Goal: Use online tool/utility: Utilize a website feature to perform a specific function

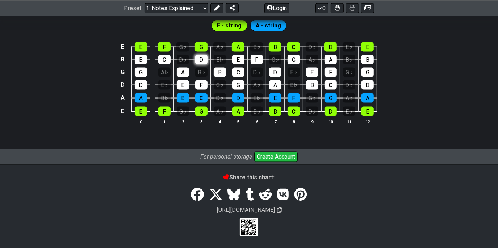
scroll to position [925, 0]
click at [268, 31] on span "A - string" at bounding box center [268, 26] width 25 height 11
click at [237, 31] on span "E - string" at bounding box center [229, 26] width 25 height 11
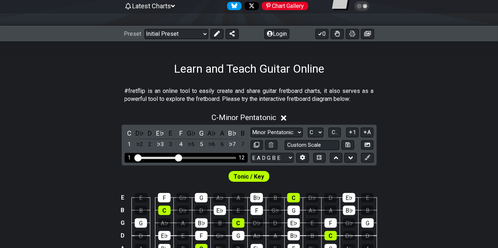
scroll to position [77, 0]
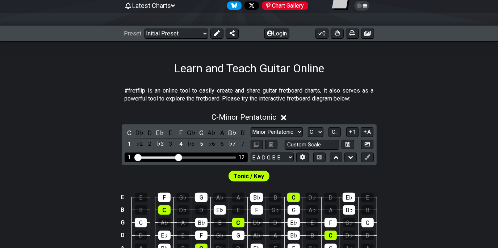
drag, startPoint x: 178, startPoint y: 172, endPoint x: 179, endPoint y: 176, distance: 3.8
click at [179, 157] on input "Visible fret range" at bounding box center [186, 157] width 103 height 0
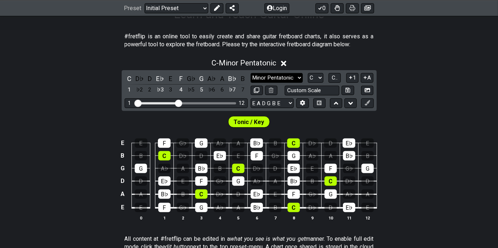
scroll to position [131, 0]
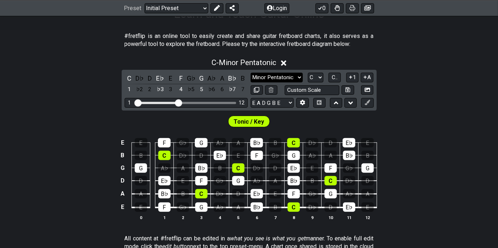
click at [273, 83] on select "Minor Pentatonic Click to edit Minor Pentatonic Major Pentatonic Minor Blues Ma…" at bounding box center [277, 78] width 52 height 10
select select "Major / [PERSON_NAME]"
click at [251, 83] on select "Minor Pentatonic Click to edit Minor Pentatonic Major Pentatonic Minor Blues Ma…" at bounding box center [277, 78] width 52 height 10
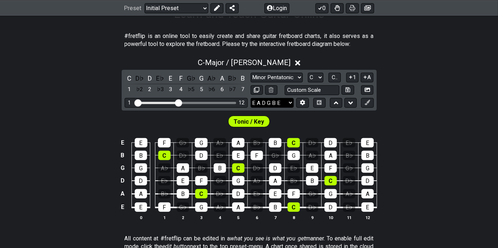
click at [287, 108] on select "E A D G B E E A D G B E E A D G B E B E A D F♯ B A D G C E A D A D G B E E♭ A♭ …" at bounding box center [272, 103] width 43 height 10
select select "A D G C F A D"
click at [251, 108] on select "E A D G B E E A D G B E E A D G B E B E A D F♯ B A D G C E A D A D G B E E♭ A♭ …" at bounding box center [272, 103] width 43 height 10
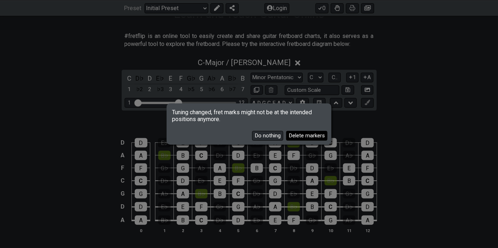
click at [294, 138] on button "Delete markers" at bounding box center [306, 136] width 41 height 10
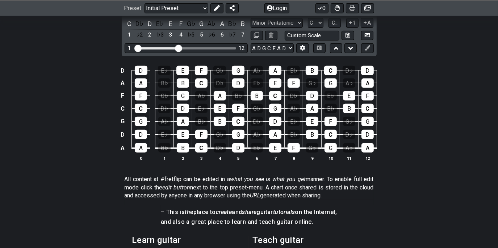
scroll to position [186, 0]
